Goal: Navigation & Orientation: Understand site structure

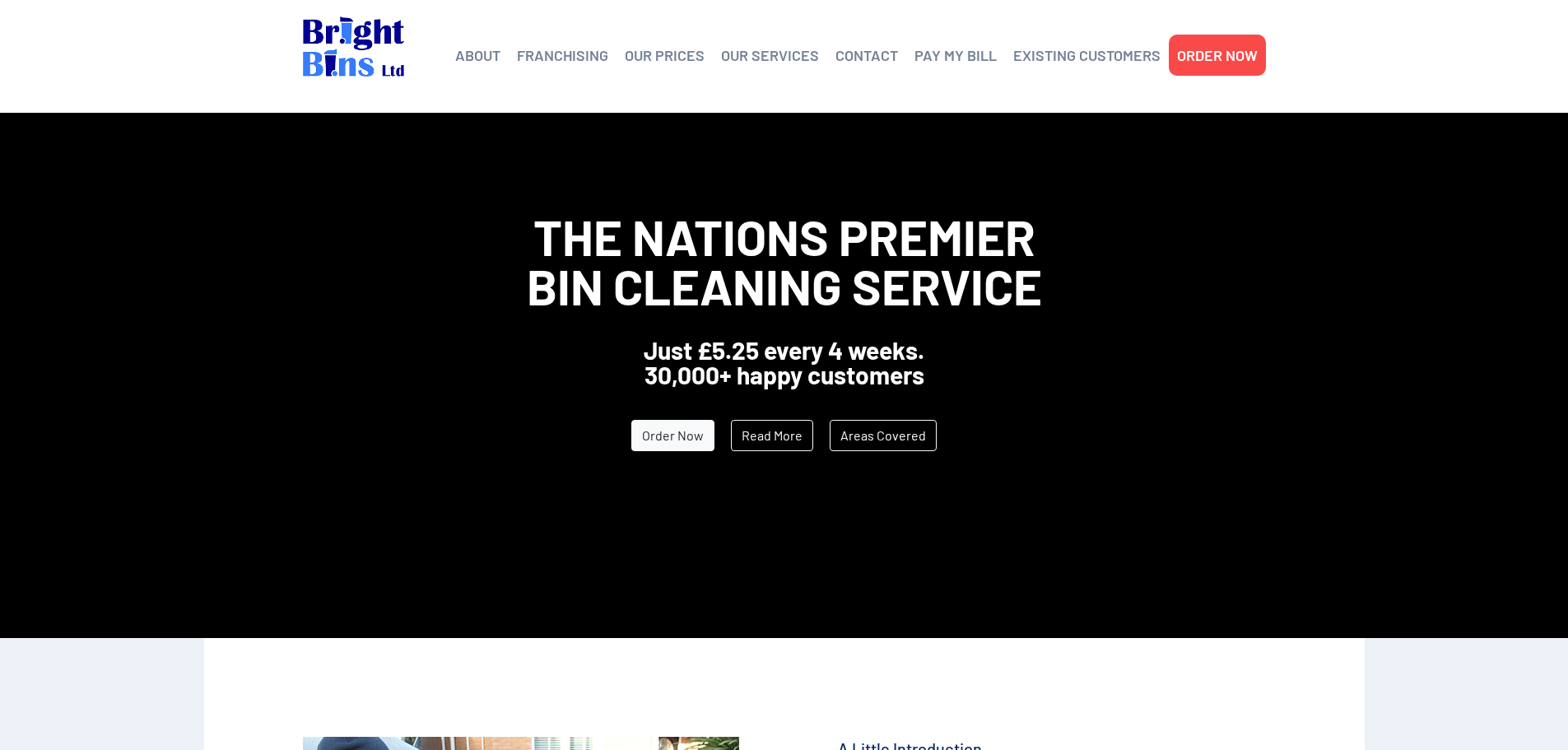
click at [1124, 57] on link "EXISTING CUSTOMERS" at bounding box center [1087, 54] width 147 height 24
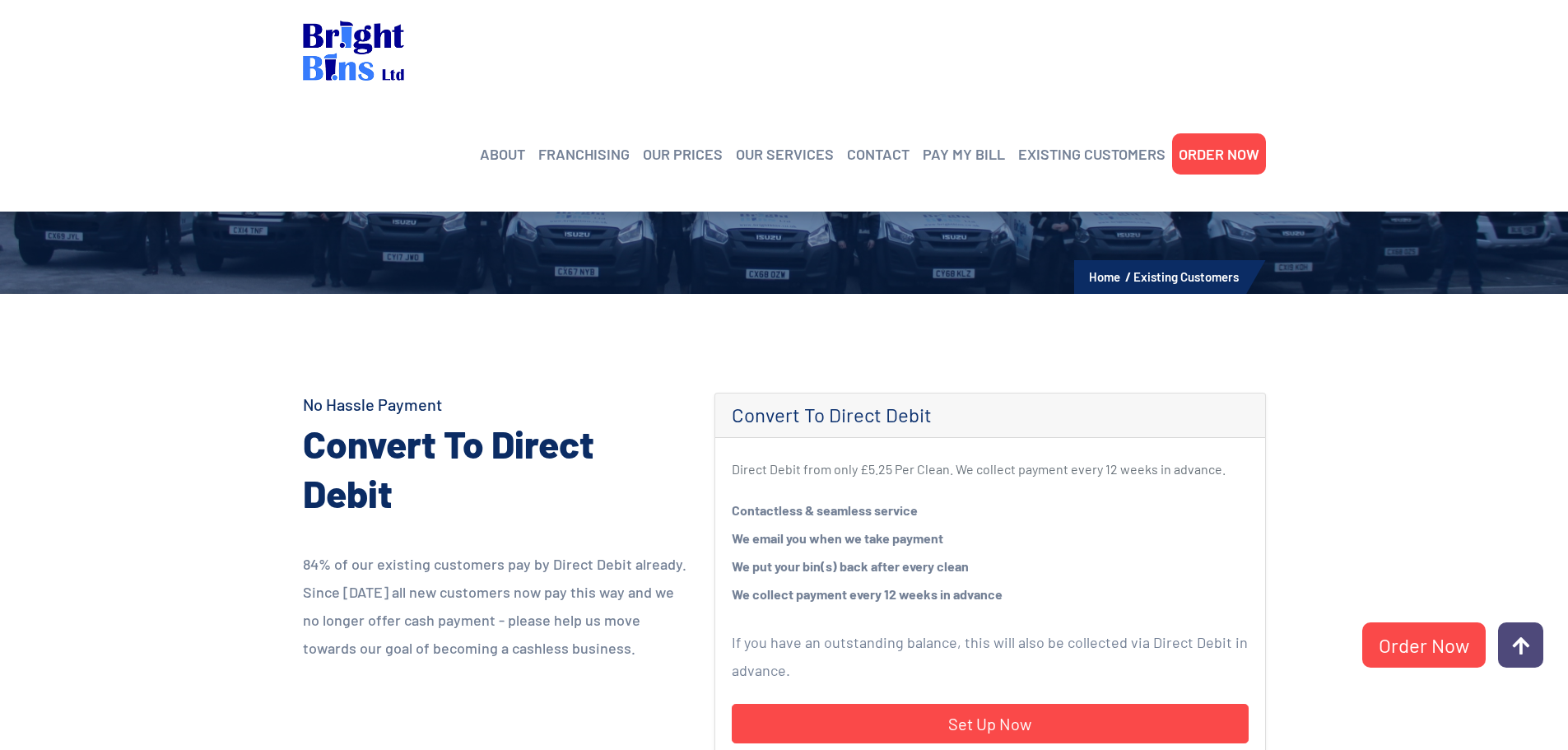
scroll to position [412, 0]
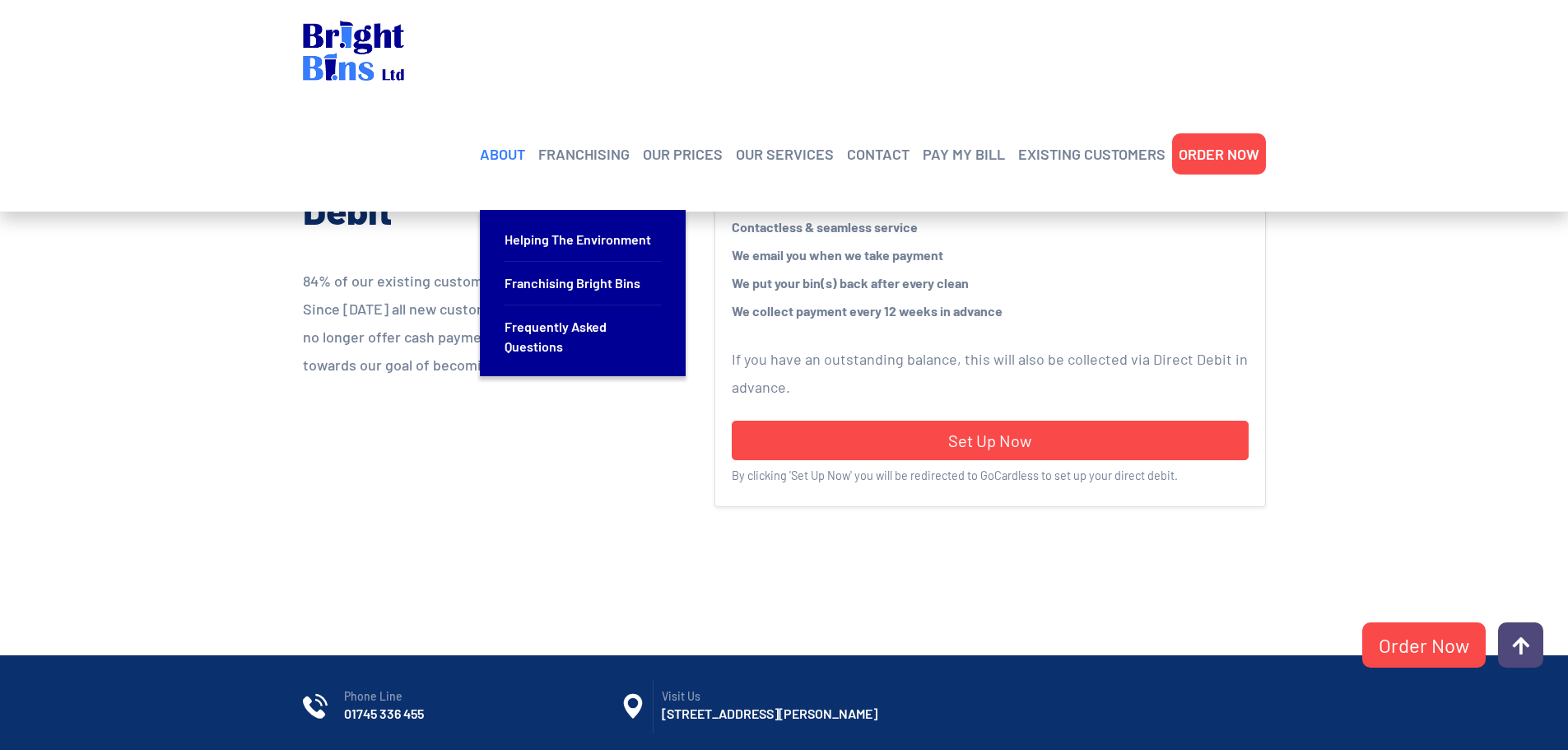
click at [493, 141] on link "ABOUT" at bounding box center [502, 153] width 46 height 24
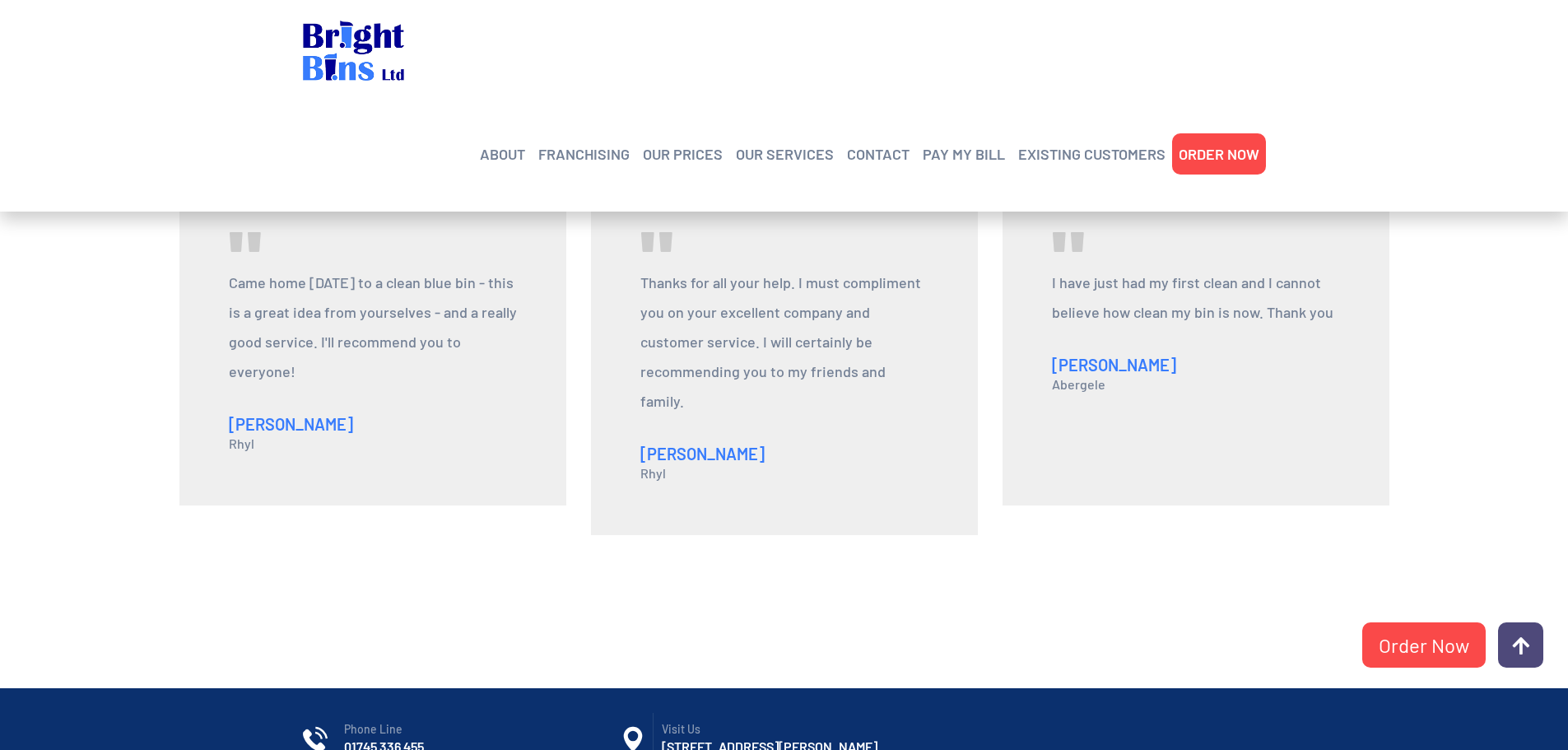
scroll to position [1870, 0]
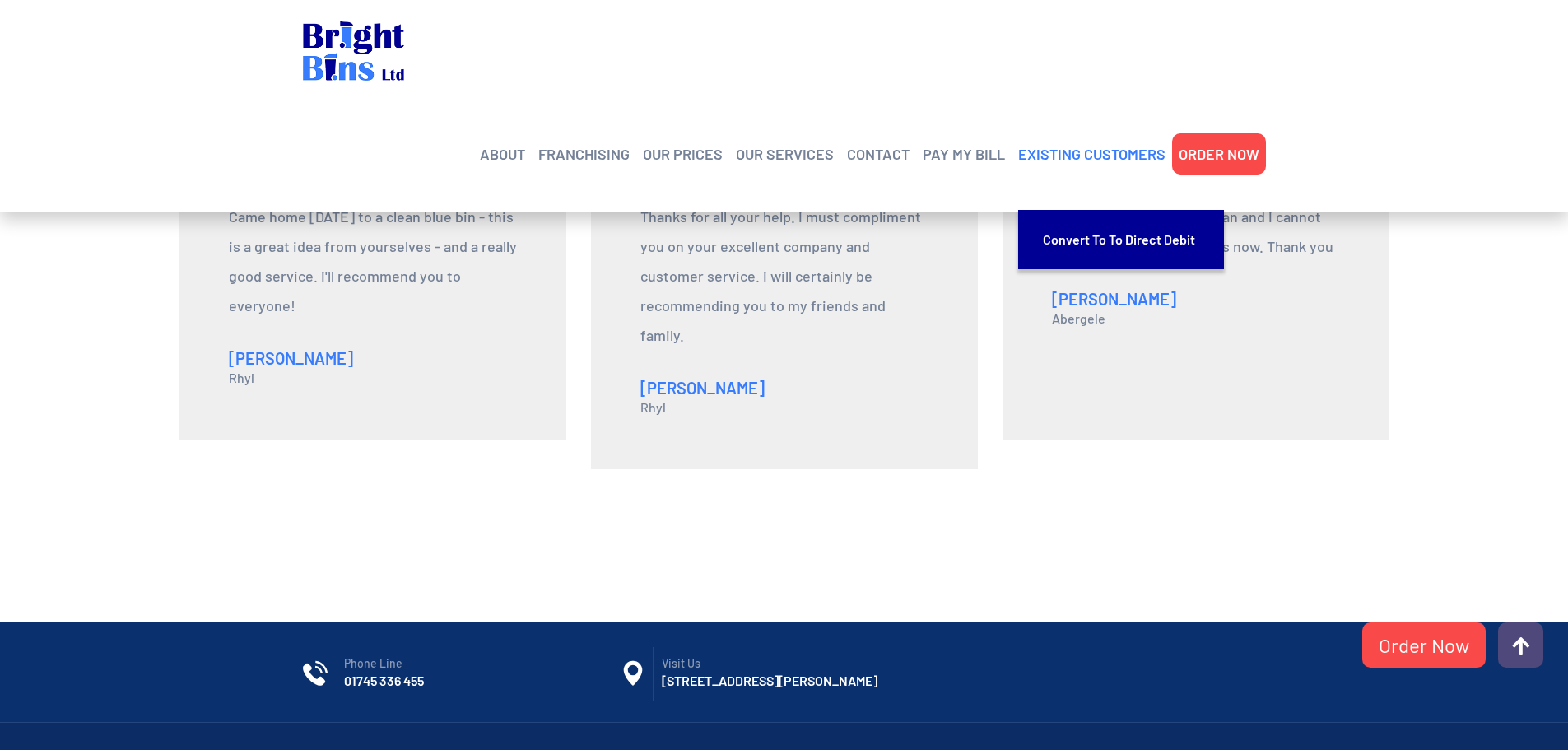
click at [1131, 141] on link "EXISTING CUSTOMERS" at bounding box center [1092, 153] width 147 height 24
